Goal: Find contact information: Find contact information

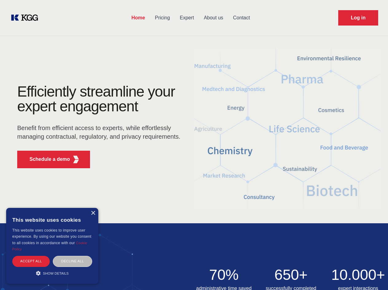
click at [194, 145] on div "Efficiently streamline your expert engagement Benefit from efficient access to …" at bounding box center [100, 128] width 187 height 89
click at [46, 159] on p "Schedule a demo" at bounding box center [50, 159] width 41 height 7
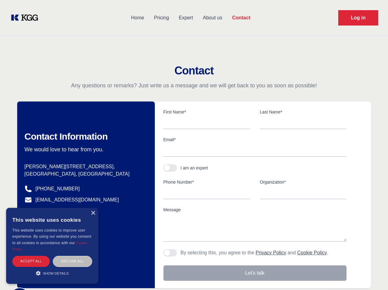
click at [93, 213] on div "× This website uses cookies This website uses cookies to improve user experienc…" at bounding box center [52, 246] width 92 height 76
click at [31, 261] on div "Accept all" at bounding box center [31, 261] width 38 height 11
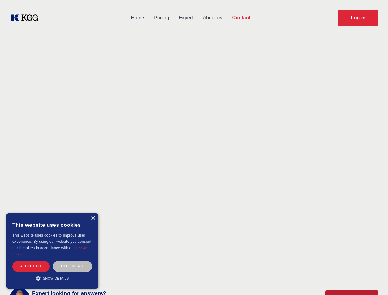
click at [73, 261] on div "Decline all" at bounding box center [72, 266] width 39 height 11
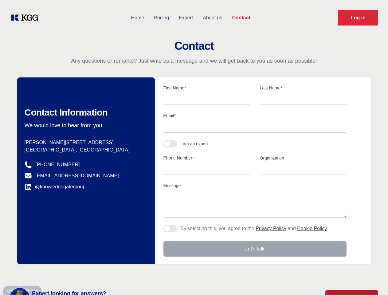
click at [52, 273] on main "Contact Any questions or remarks? Just write us a message and we will get back …" at bounding box center [194, 160] width 388 height 320
